Goal: Feedback & Contribution: Leave review/rating

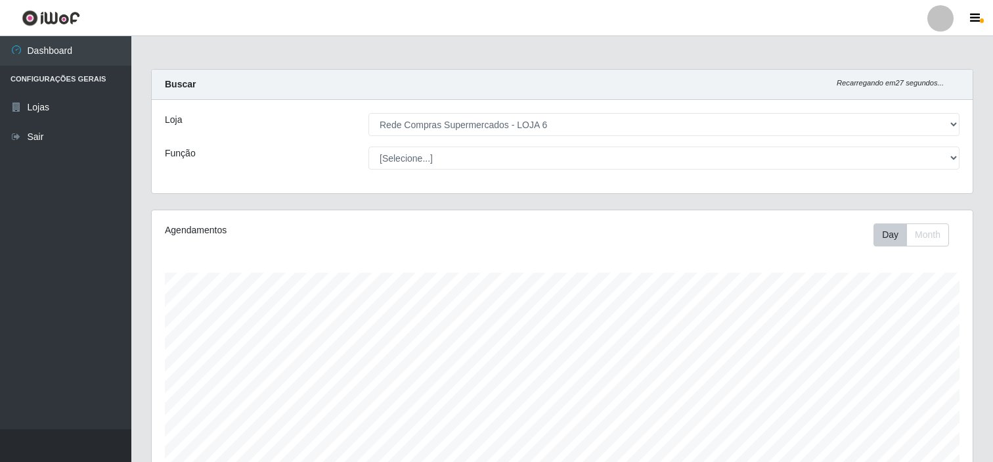
select select "398"
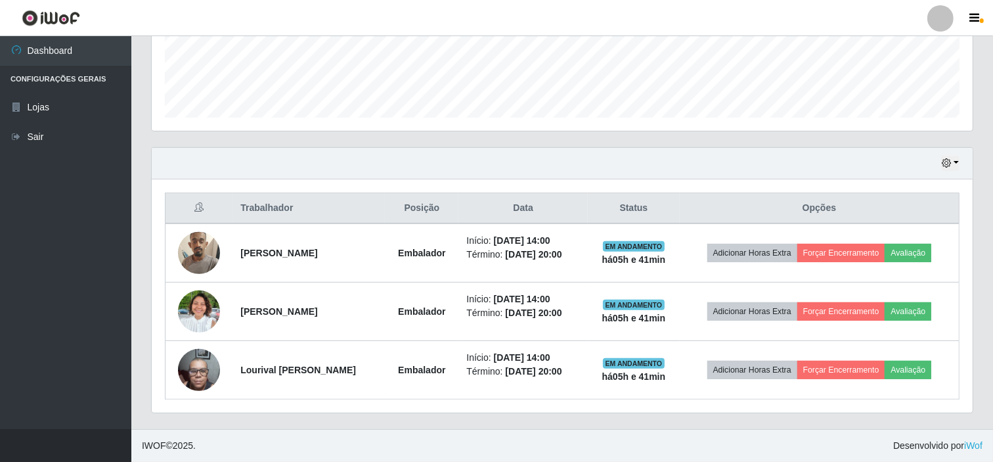
scroll to position [272, 821]
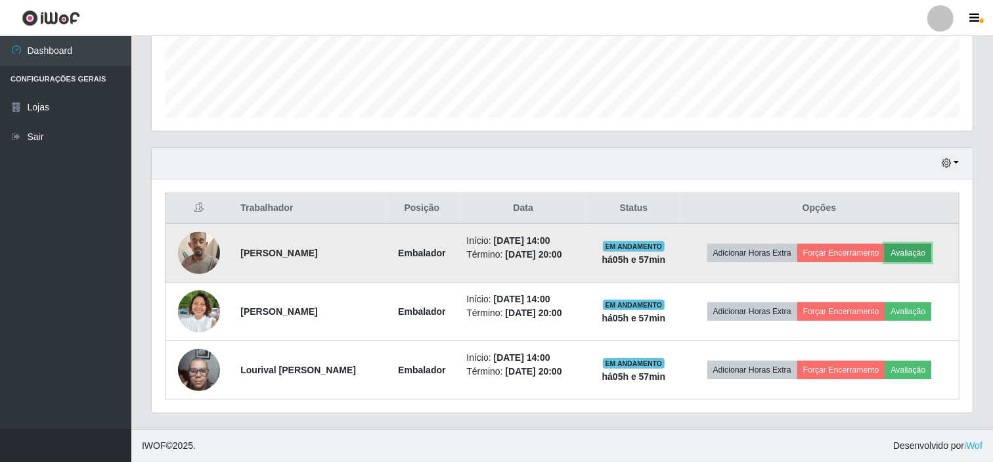
click at [927, 250] on button "Avaliação" at bounding box center [908, 253] width 47 height 18
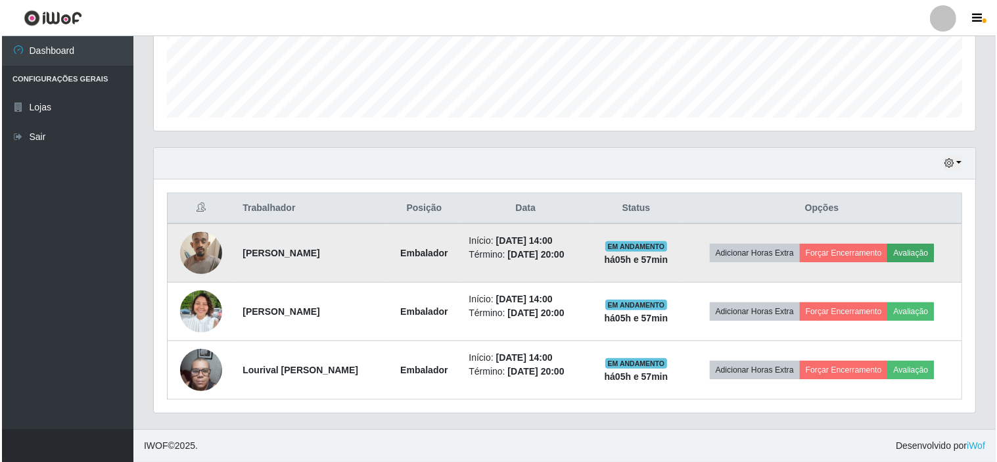
scroll to position [272, 813]
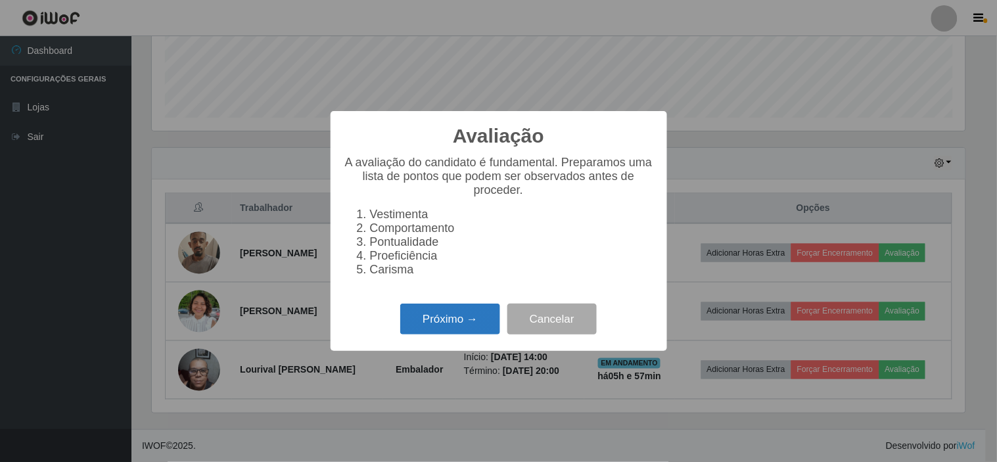
click at [451, 326] on button "Próximo →" at bounding box center [450, 319] width 100 height 31
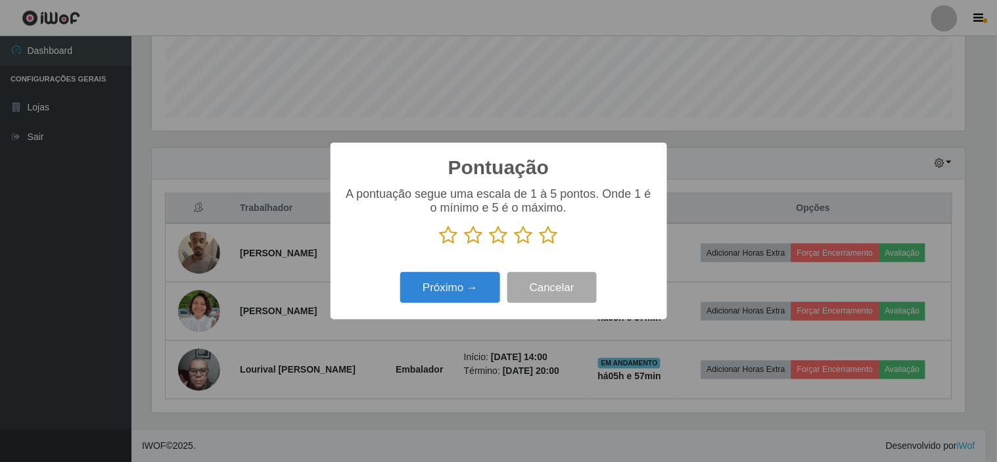
scroll to position [656798, 656258]
click at [526, 239] on icon at bounding box center [523, 235] width 18 height 20
click at [514, 245] on input "radio" at bounding box center [514, 245] width 0 height 0
click at [459, 286] on button "Próximo →" at bounding box center [450, 287] width 100 height 31
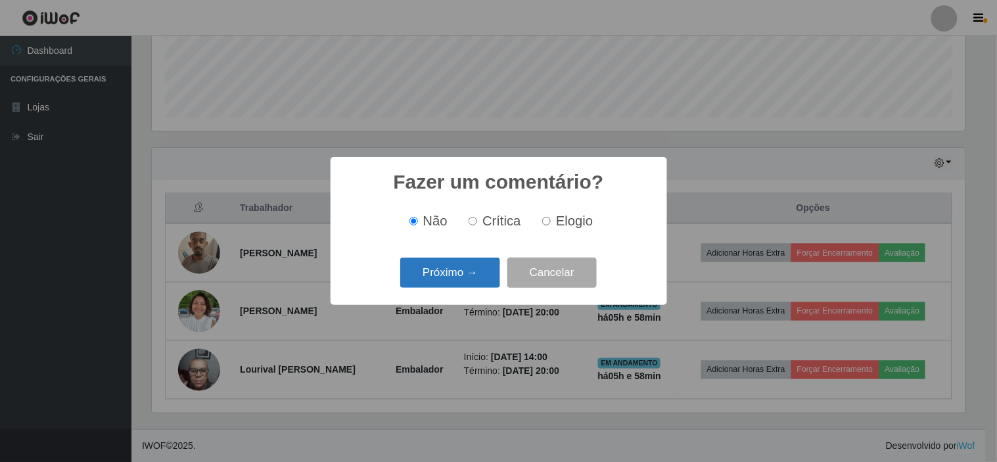
click at [453, 271] on button "Próximo →" at bounding box center [450, 273] width 100 height 31
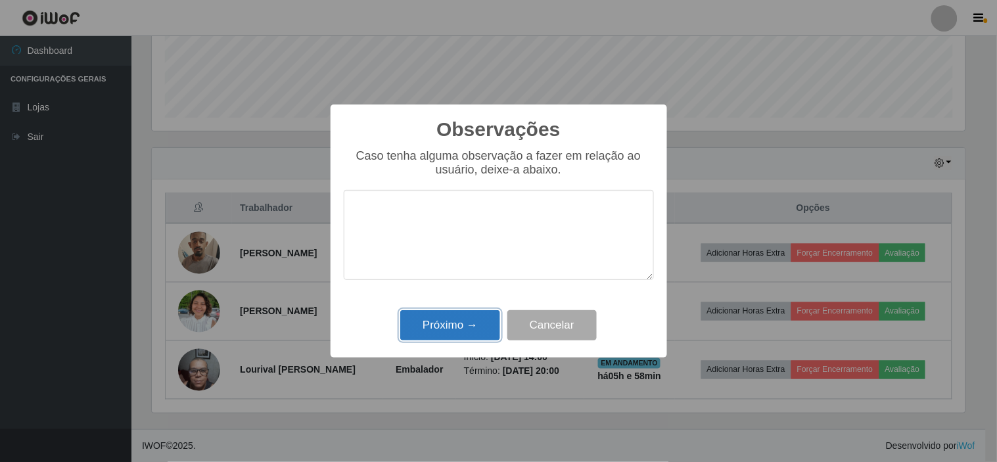
click at [469, 331] on button "Próximo →" at bounding box center [450, 325] width 100 height 31
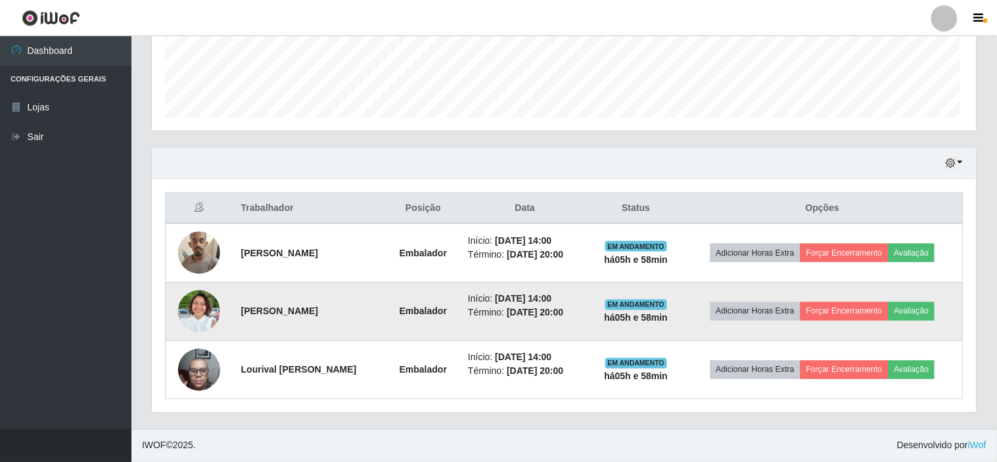
scroll to position [272, 821]
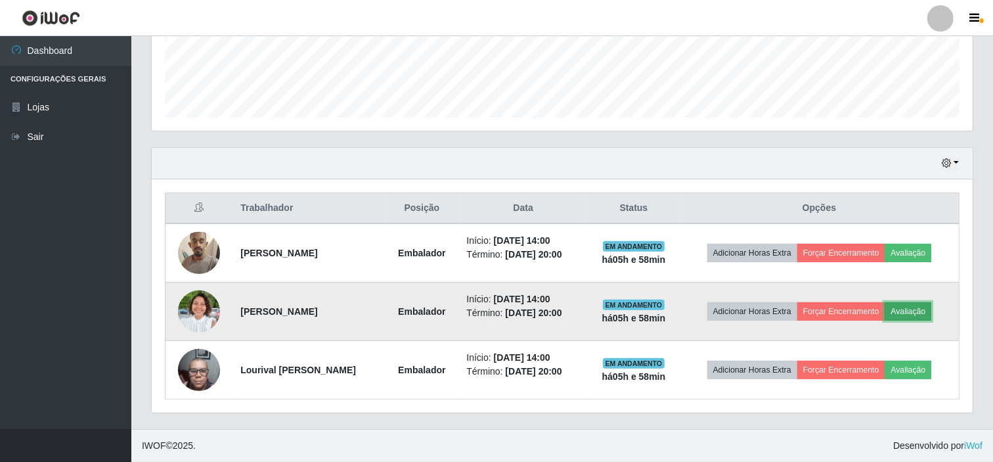
click at [919, 311] on button "Avaliação" at bounding box center [908, 311] width 47 height 18
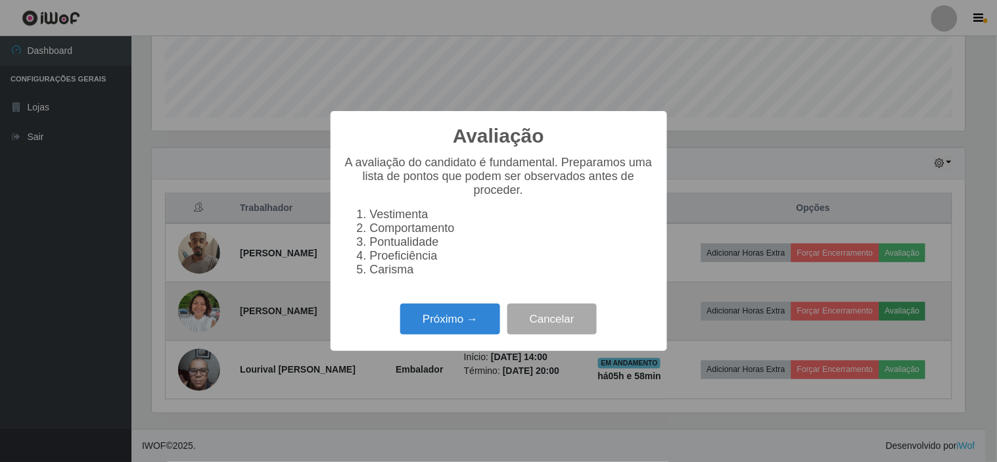
scroll to position [272, 813]
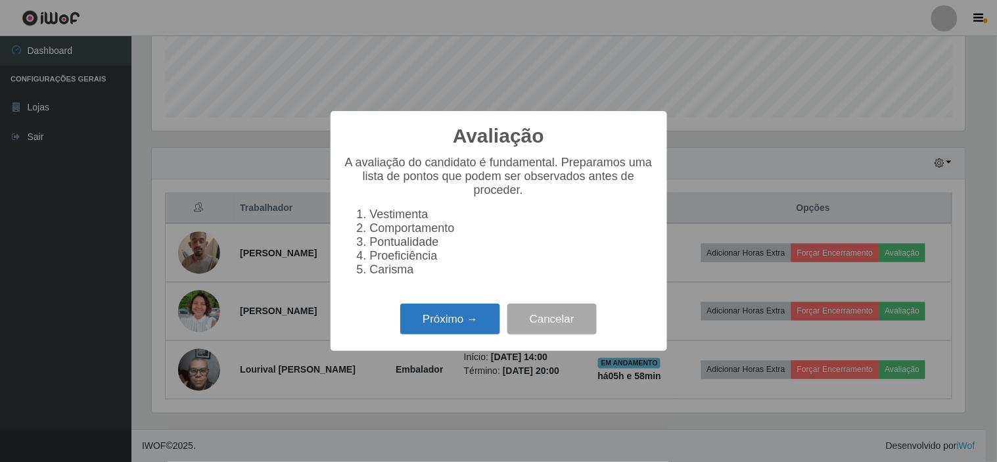
click at [456, 324] on button "Próximo →" at bounding box center [450, 319] width 100 height 31
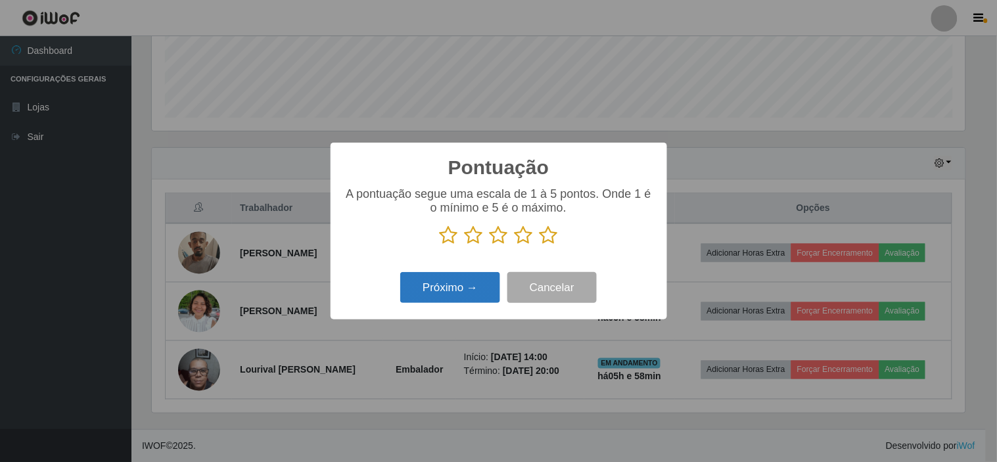
scroll to position [656798, 656258]
click at [549, 239] on icon at bounding box center [548, 235] width 18 height 20
click at [539, 245] on input "radio" at bounding box center [539, 245] width 0 height 0
click at [449, 288] on button "Próximo →" at bounding box center [450, 287] width 100 height 31
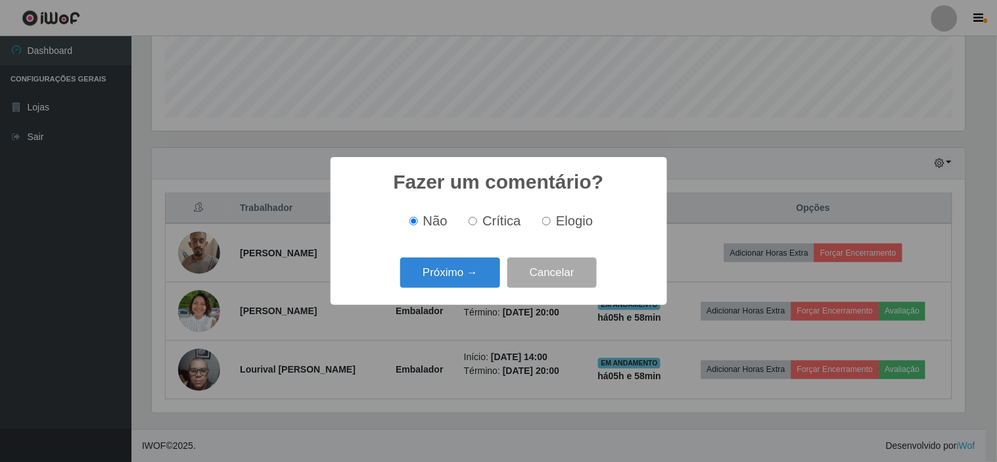
click at [564, 222] on span "Elogio" at bounding box center [574, 221] width 37 height 14
click at [551, 222] on input "Elogio" at bounding box center [546, 221] width 9 height 9
radio input "true"
click at [459, 275] on button "Próximo →" at bounding box center [450, 273] width 100 height 31
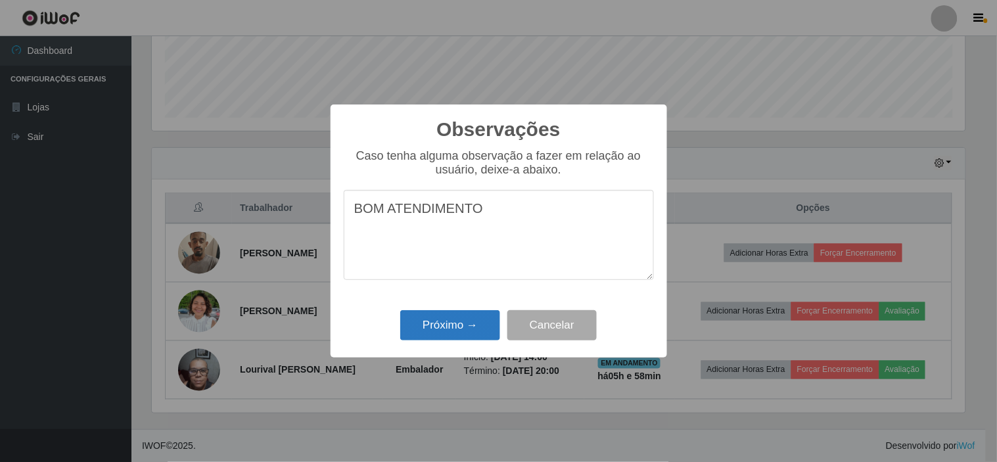
type textarea "BOM ATENDIMENTO"
click at [447, 331] on button "Próximo →" at bounding box center [450, 325] width 100 height 31
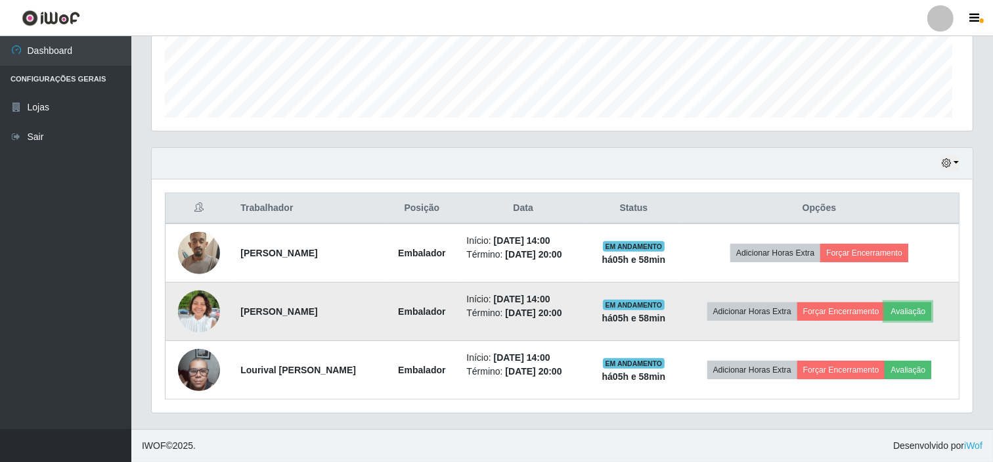
scroll to position [272, 821]
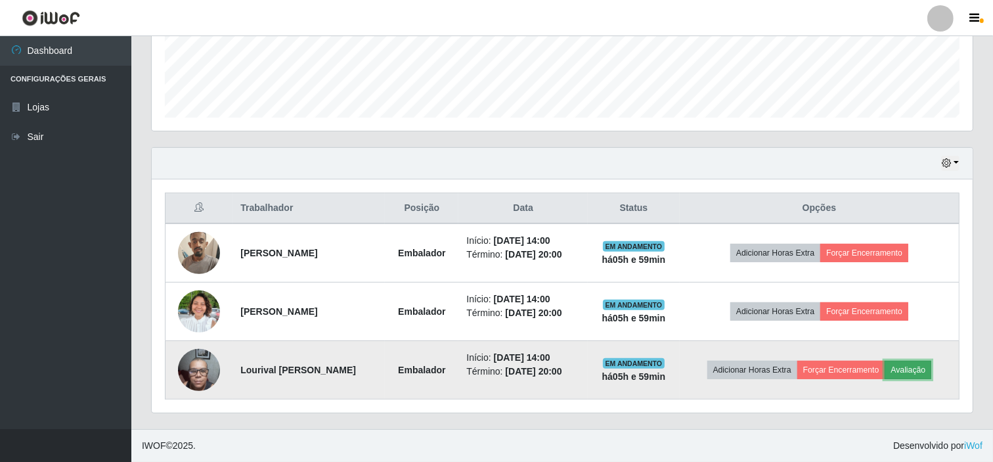
click at [918, 366] on button "Avaliação" at bounding box center [908, 370] width 47 height 18
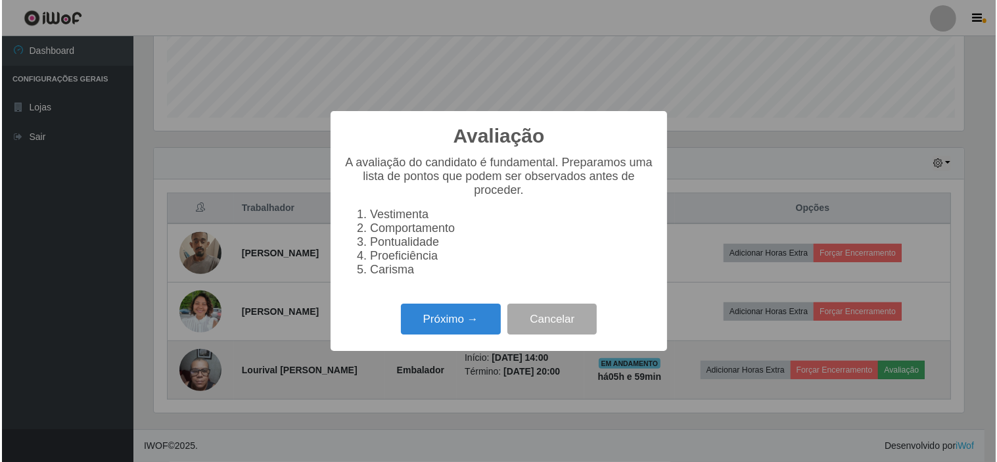
scroll to position [272, 813]
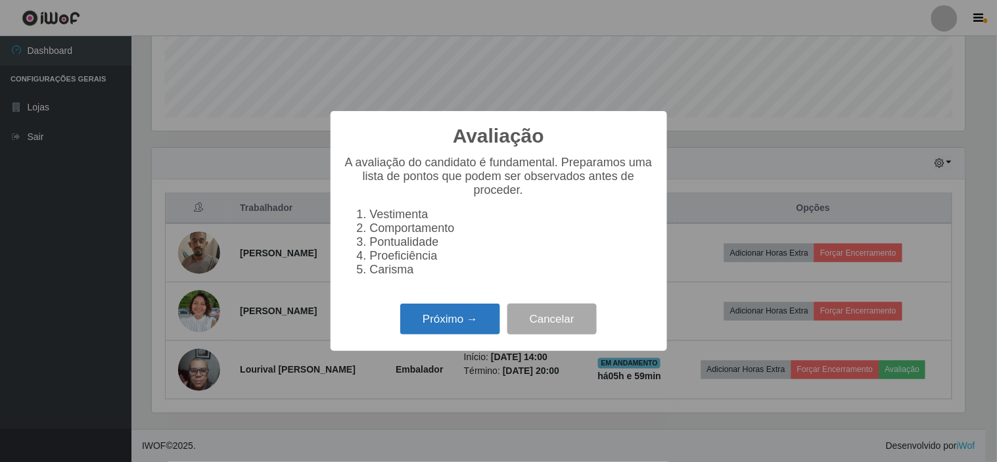
click at [451, 319] on button "Próximo →" at bounding box center [450, 319] width 100 height 31
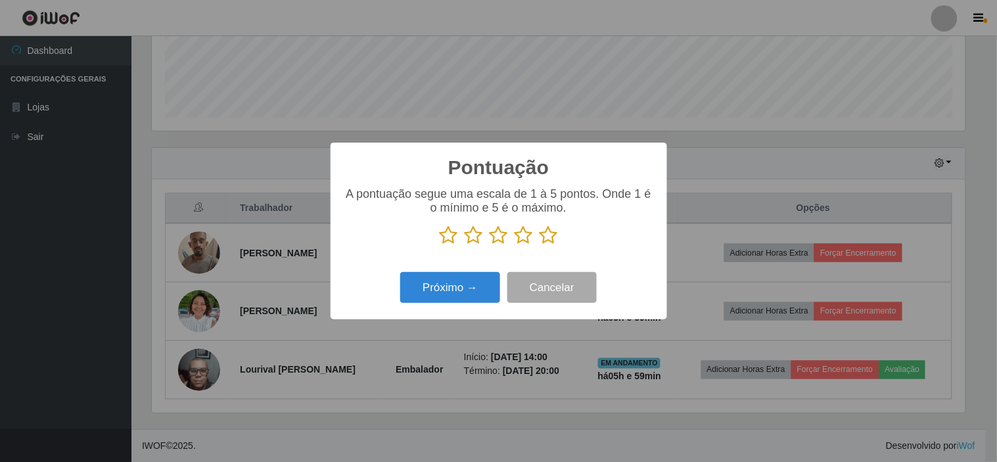
click at [526, 235] on icon at bounding box center [523, 235] width 18 height 20
click at [514, 245] on input "radio" at bounding box center [514, 245] width 0 height 0
click at [463, 290] on button "Próximo →" at bounding box center [450, 287] width 100 height 31
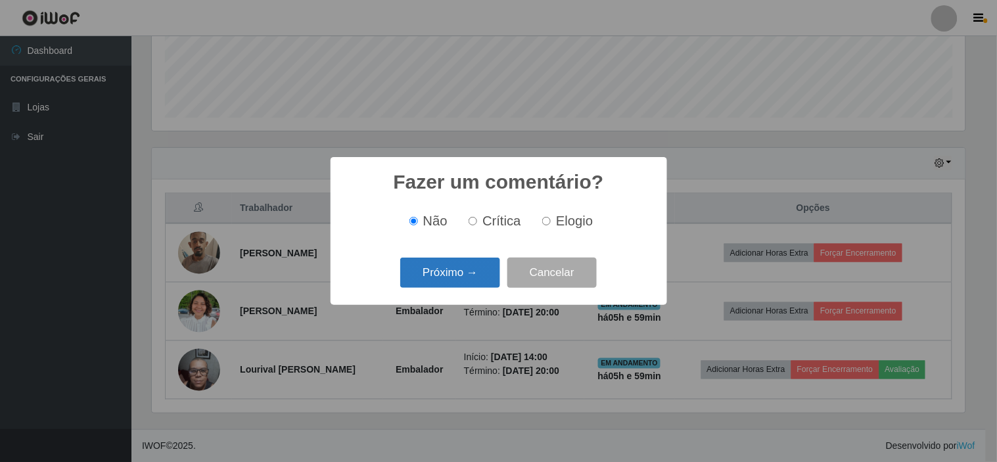
click at [461, 273] on button "Próximo →" at bounding box center [450, 273] width 100 height 31
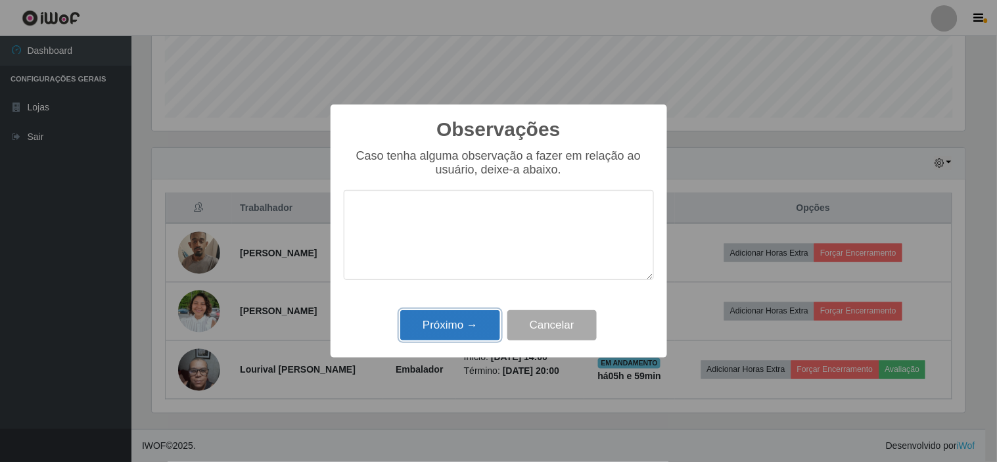
click at [464, 333] on button "Próximo →" at bounding box center [450, 325] width 100 height 31
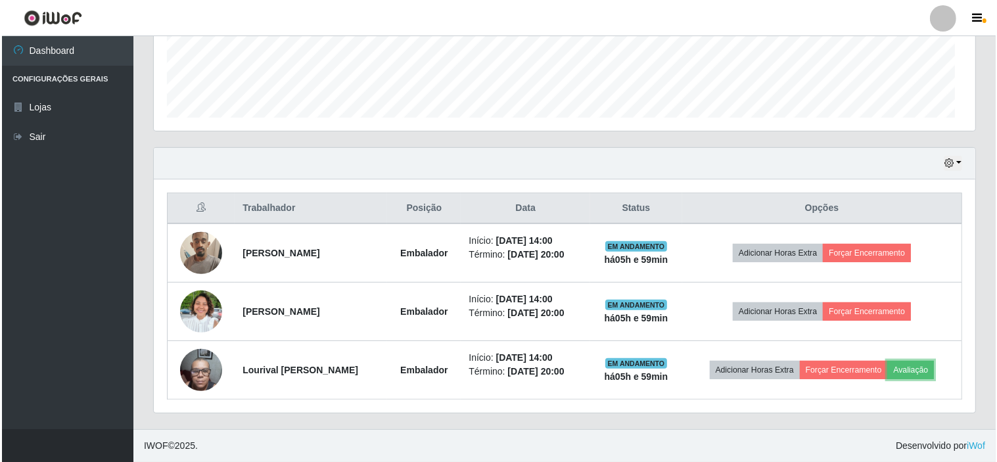
scroll to position [272, 821]
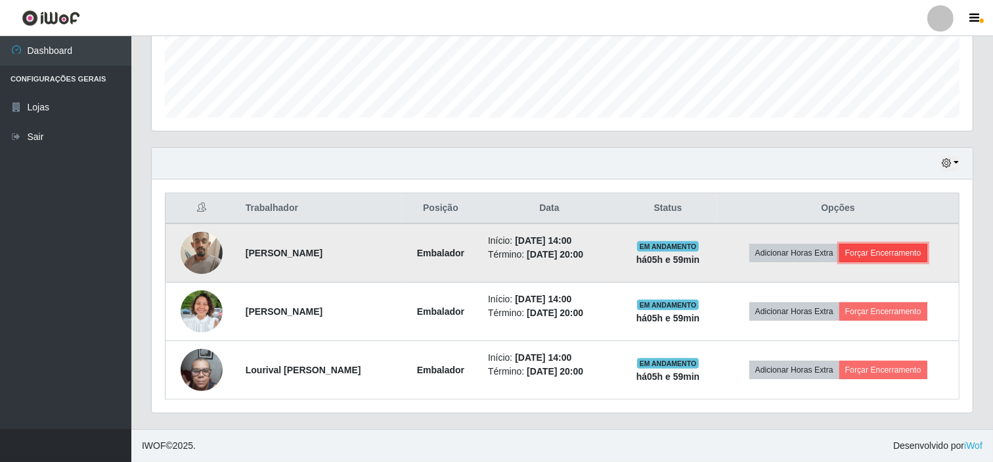
click at [888, 255] on button "Forçar Encerramento" at bounding box center [884, 253] width 88 height 18
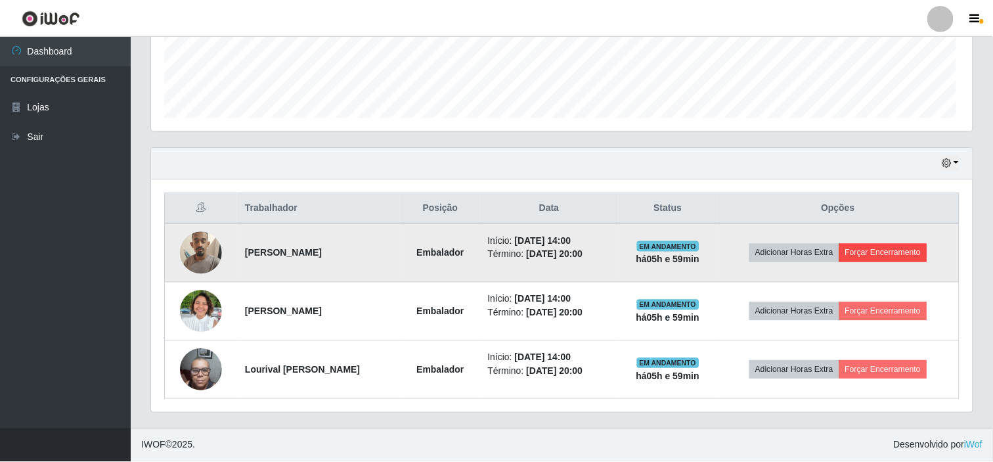
scroll to position [272, 813]
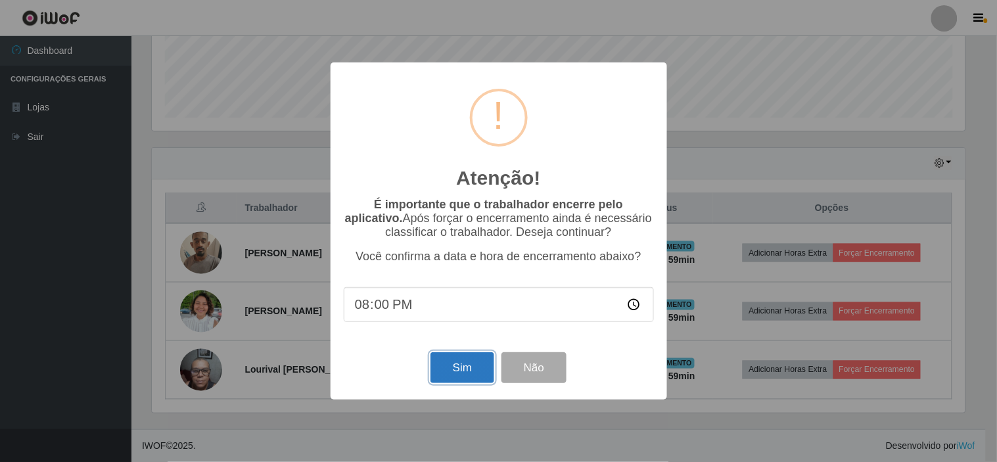
click at [457, 376] on button "Sim" at bounding box center [462, 367] width 64 height 31
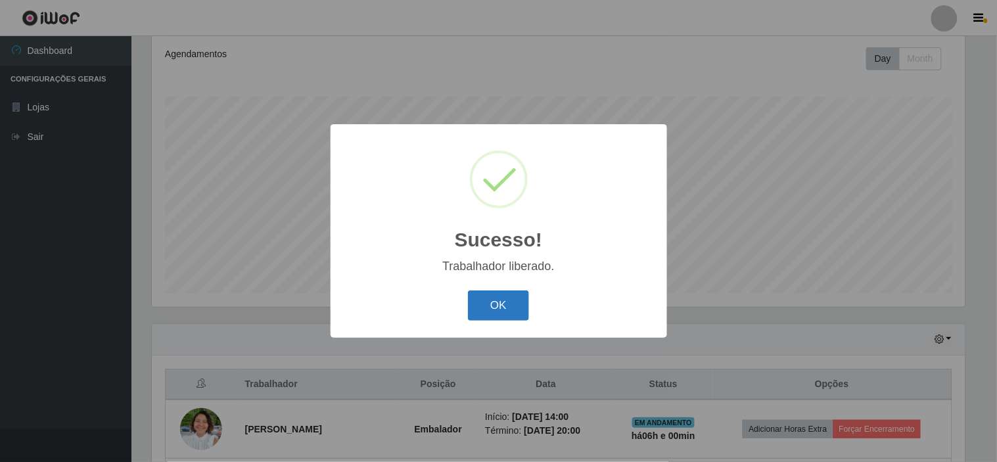
click at [504, 305] on button "OK" at bounding box center [498, 305] width 61 height 31
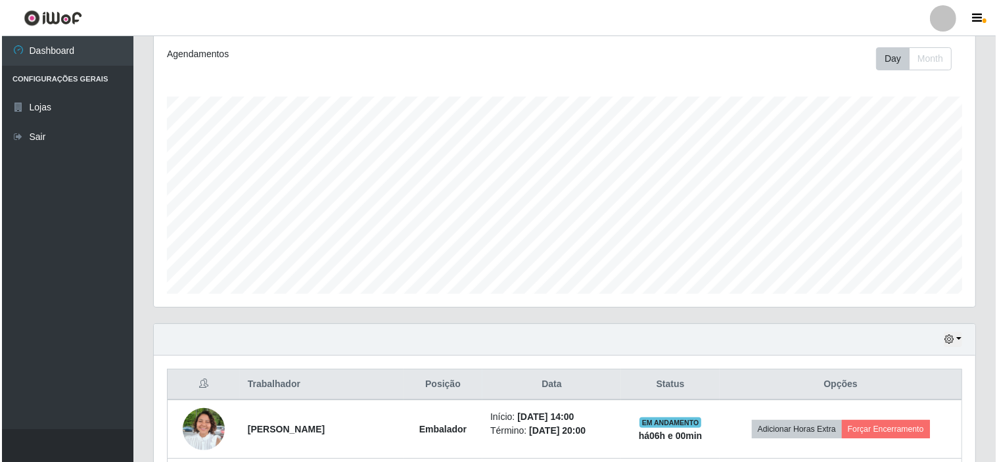
scroll to position [294, 0]
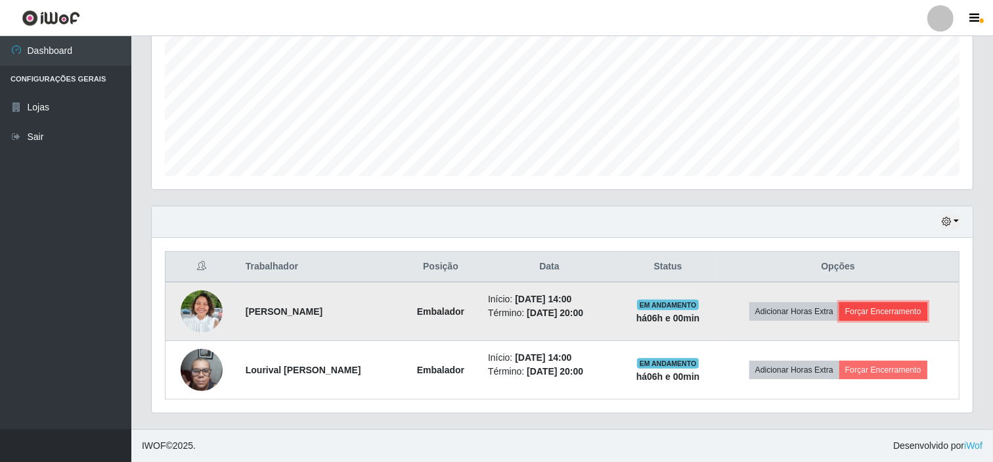
click at [903, 309] on button "Forçar Encerramento" at bounding box center [884, 311] width 88 height 18
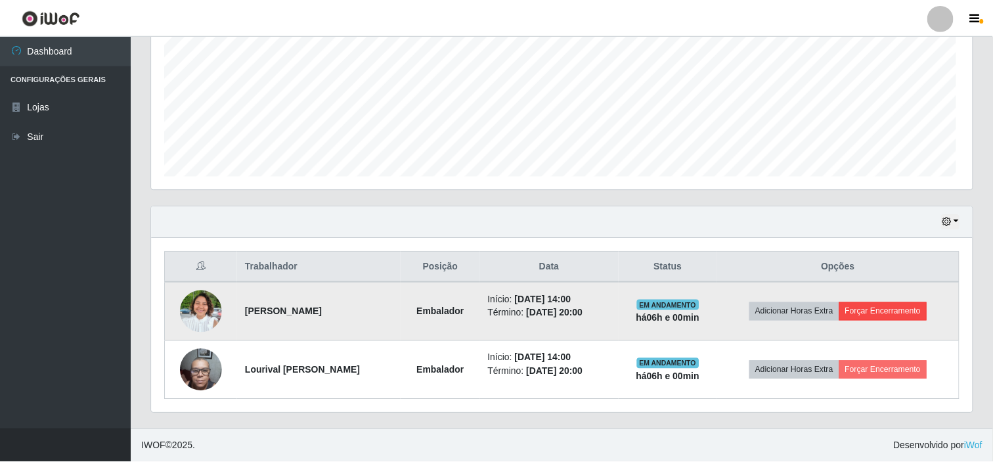
scroll to position [272, 813]
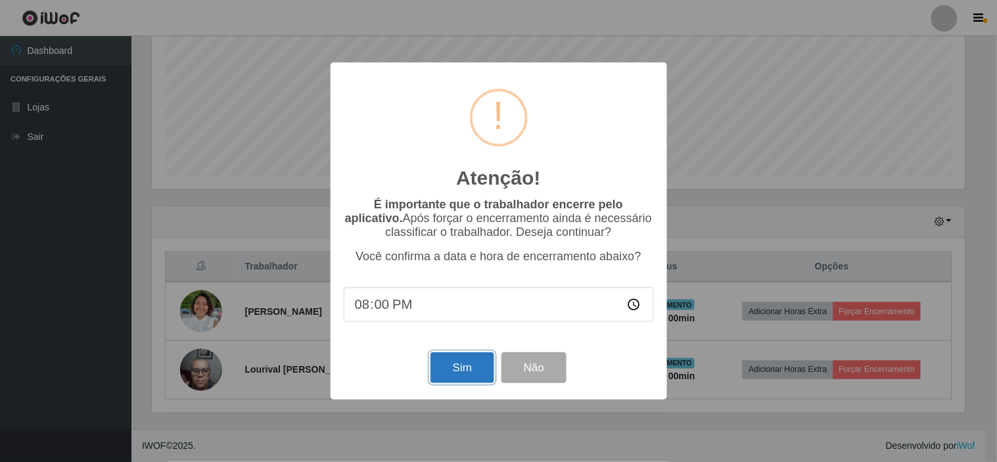
click at [476, 373] on button "Sim" at bounding box center [462, 367] width 64 height 31
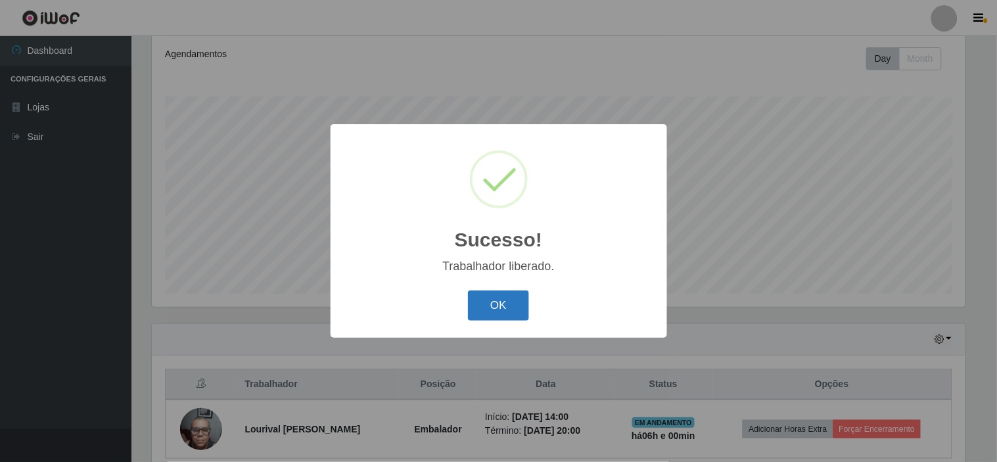
click at [504, 308] on button "OK" at bounding box center [498, 305] width 61 height 31
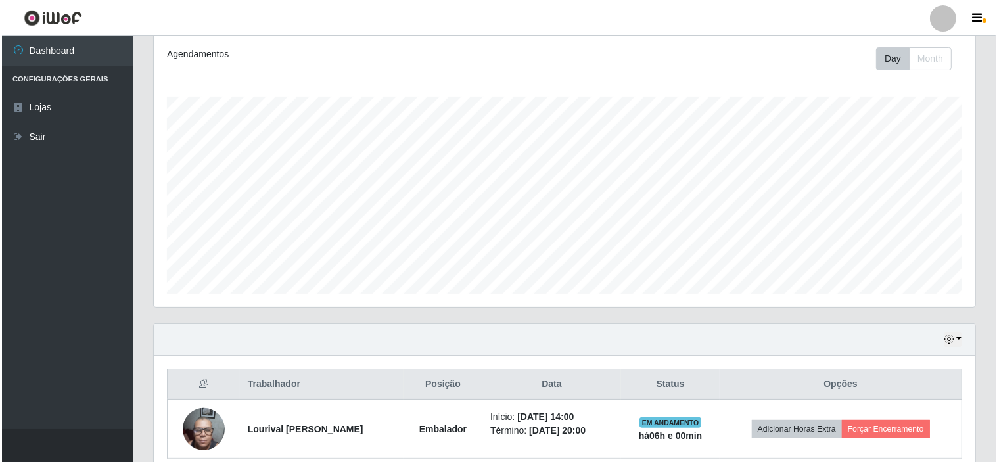
scroll to position [235, 0]
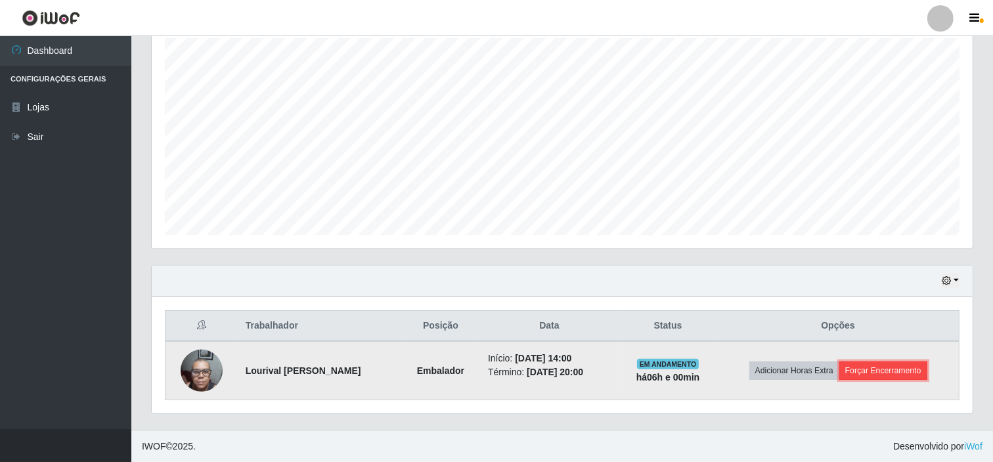
click at [909, 365] on button "Forçar Encerramento" at bounding box center [884, 370] width 88 height 18
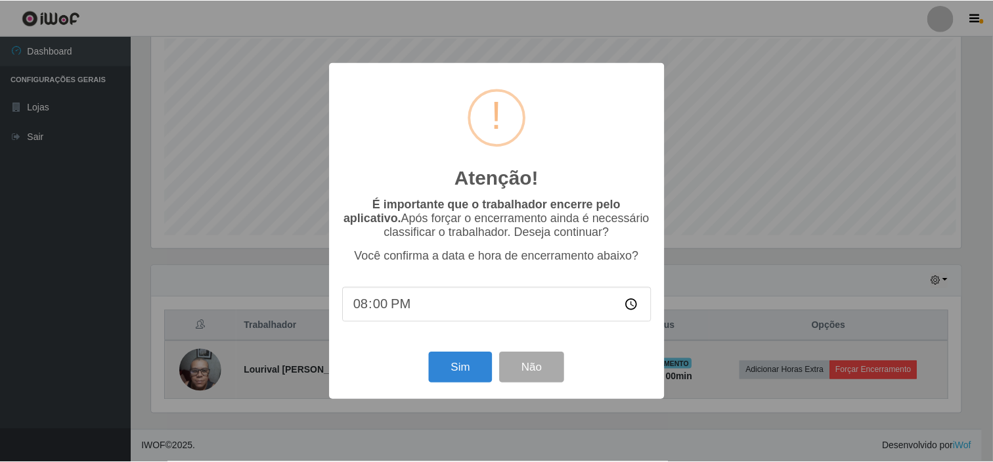
scroll to position [272, 813]
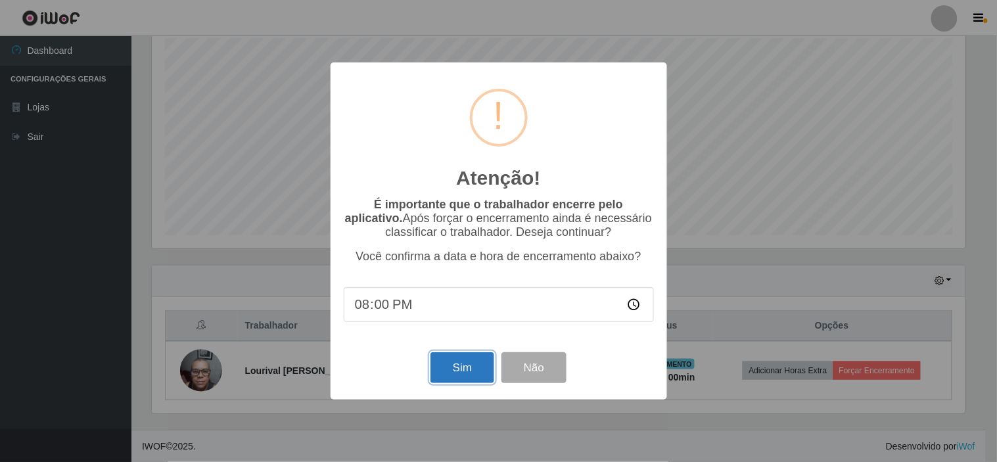
click at [460, 371] on button "Sim" at bounding box center [462, 367] width 64 height 31
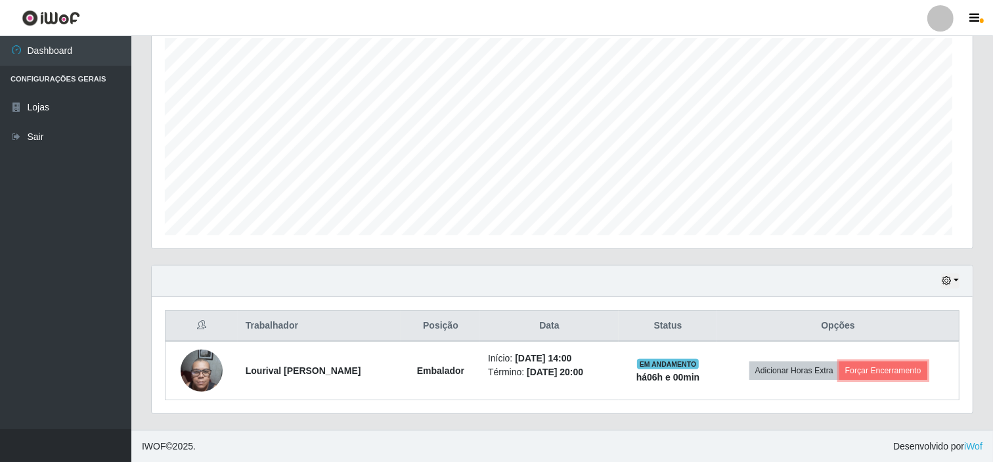
scroll to position [0, 0]
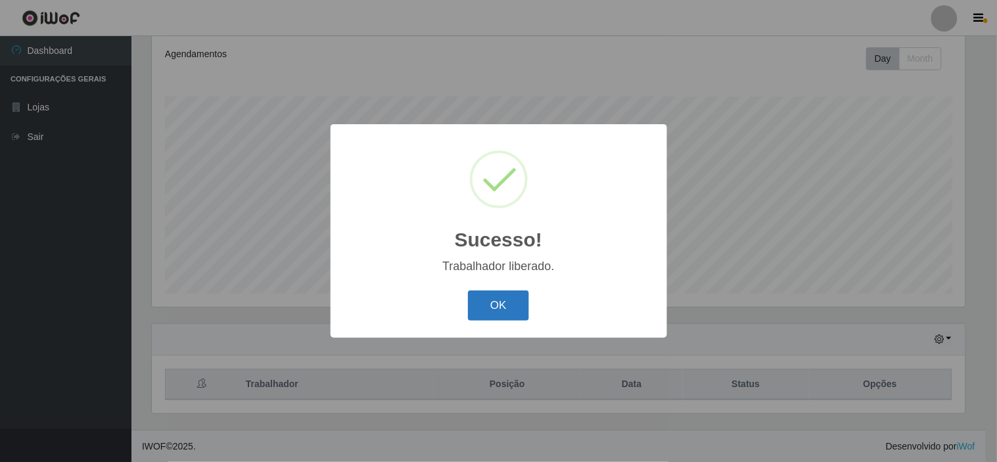
click at [493, 313] on button "OK" at bounding box center [498, 305] width 61 height 31
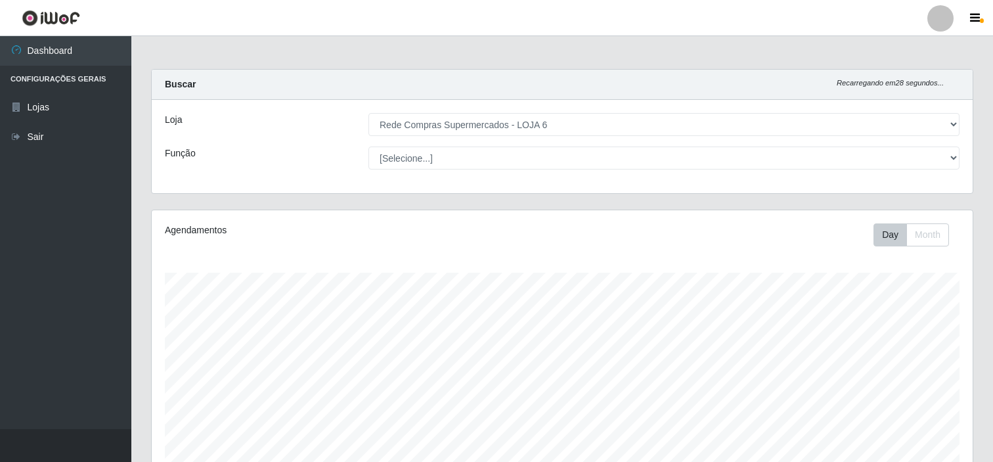
select select "398"
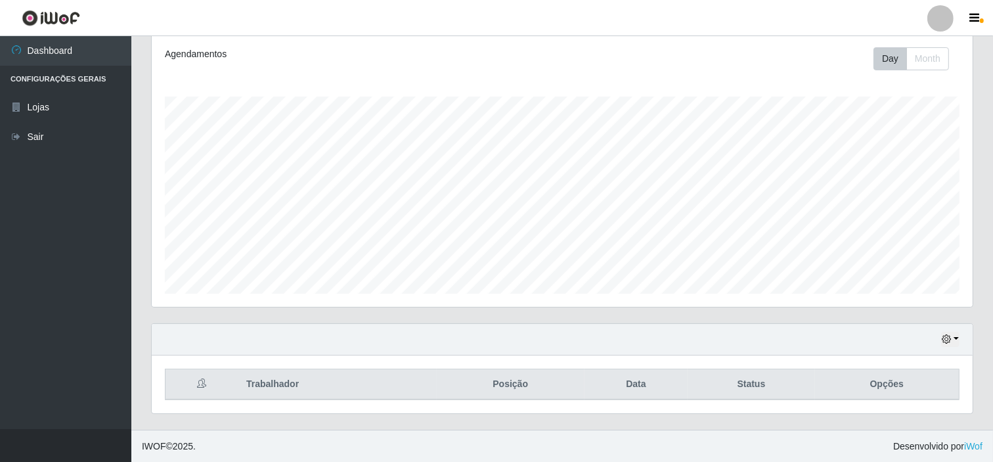
scroll to position [272, 821]
